Goal: Find specific page/section: Find specific page/section

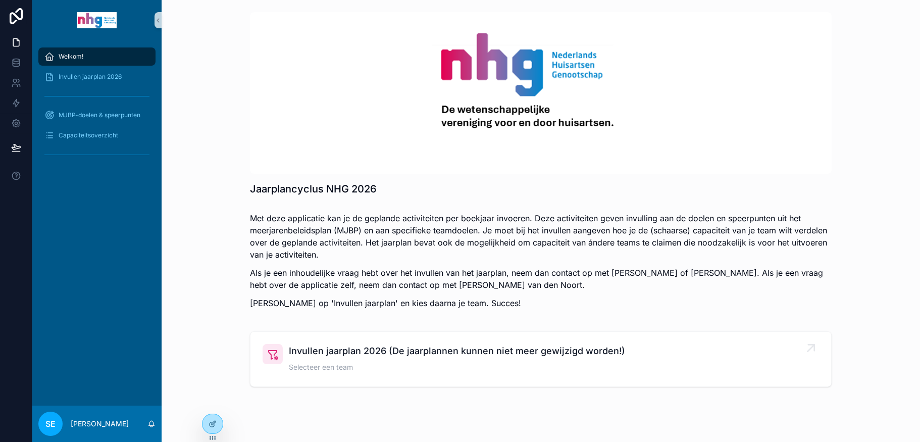
click at [330, 357] on span "Invullen jaarplan 2026 (De jaarplannen kunnen niet meer gewijzigd worden!)" at bounding box center [457, 351] width 336 height 14
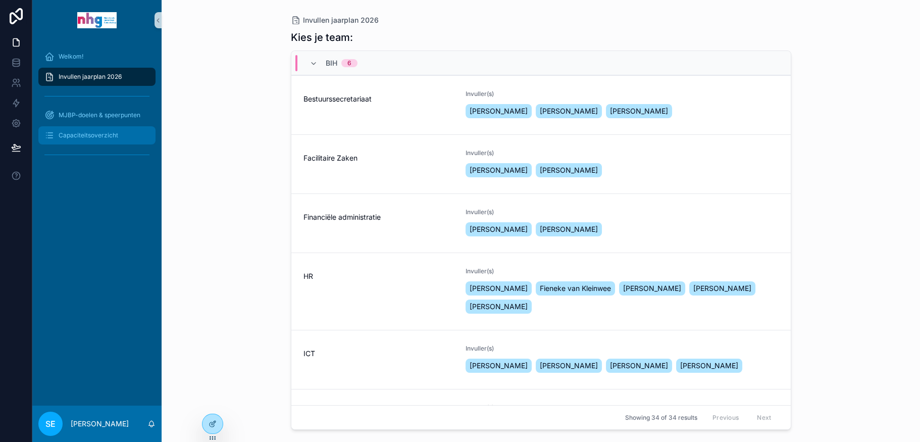
click at [118, 140] on div "Capaciteitsoverzicht" at bounding box center [96, 135] width 105 height 16
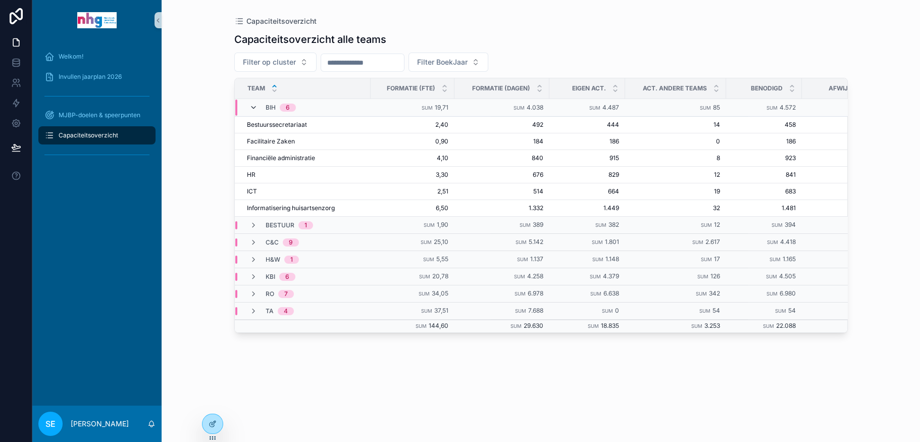
click at [251, 107] on icon "scrollable content" at bounding box center [253, 108] width 8 height 8
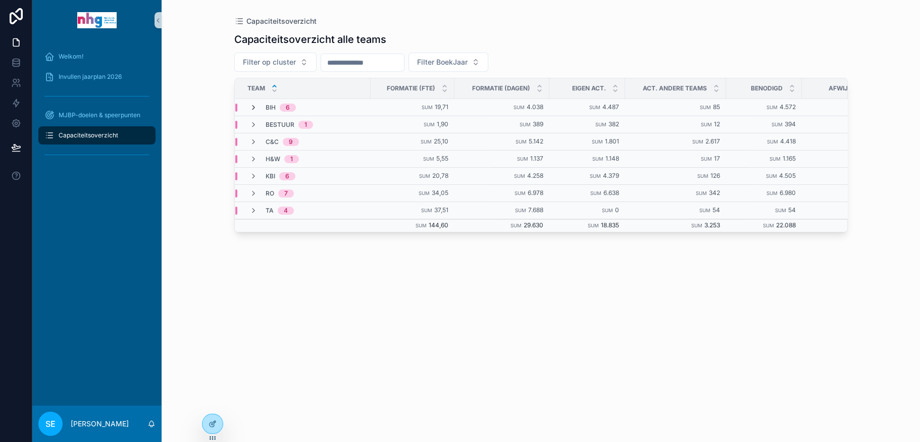
click at [249, 107] on icon "scrollable content" at bounding box center [253, 108] width 8 height 8
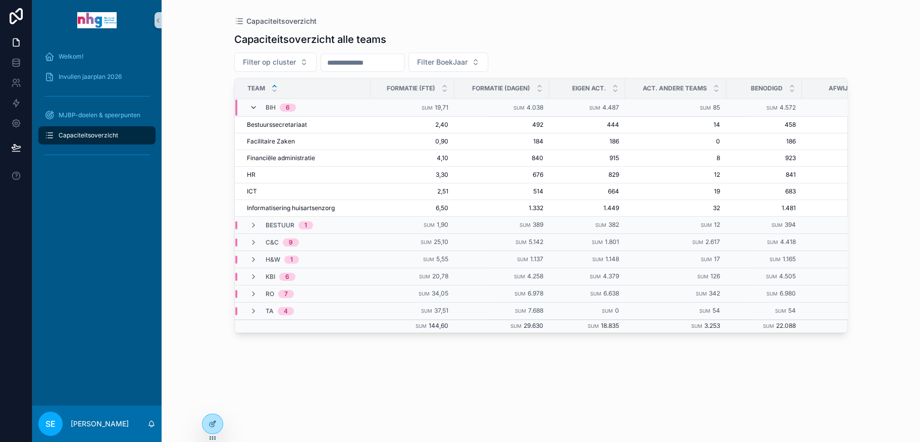
click at [253, 105] on icon "scrollable content" at bounding box center [253, 108] width 8 height 8
